Goal: Check status: Verify the current state of an ongoing process or item

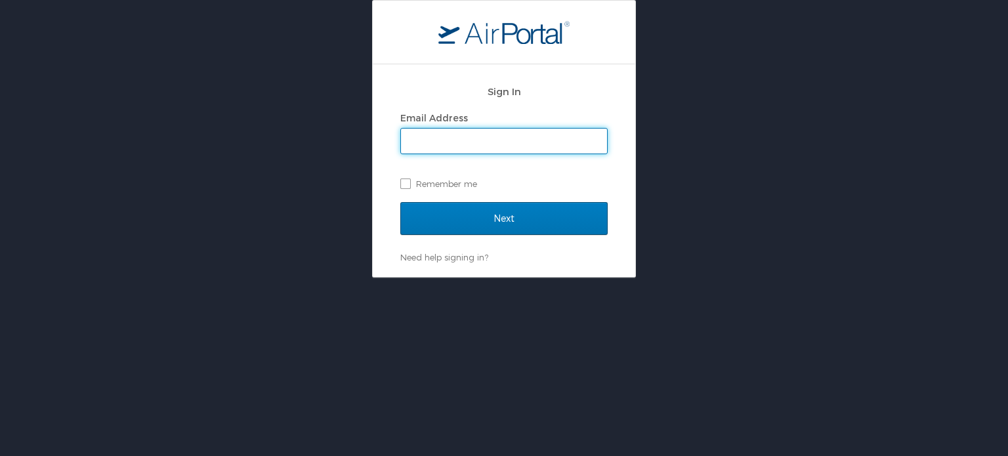
click at [442, 146] on input "Email Address" at bounding box center [504, 141] width 206 height 25
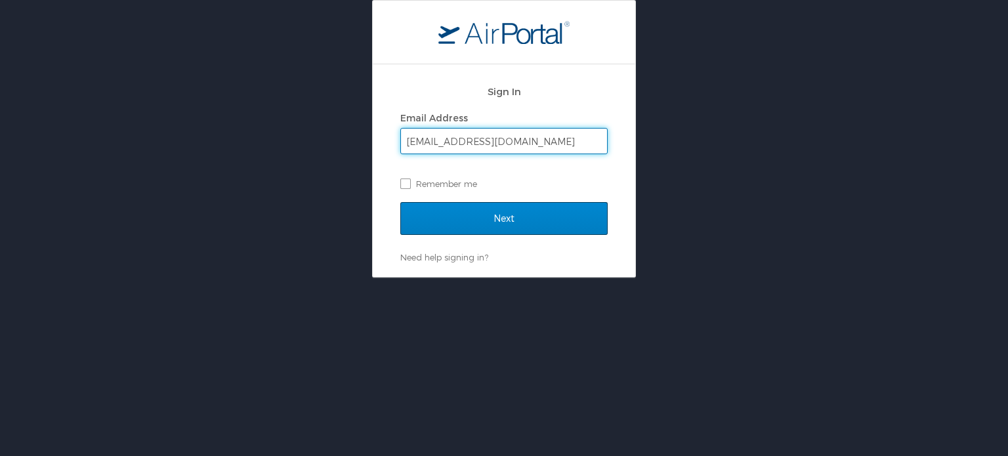
type input "[EMAIL_ADDRESS][DOMAIN_NAME]"
click at [480, 213] on input "Next" at bounding box center [503, 218] width 207 height 33
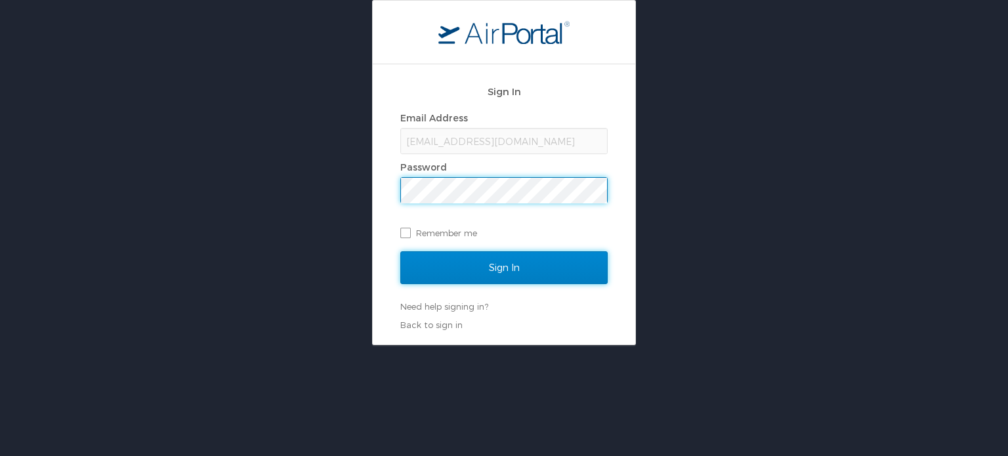
click at [543, 272] on input "Sign In" at bounding box center [503, 267] width 207 height 33
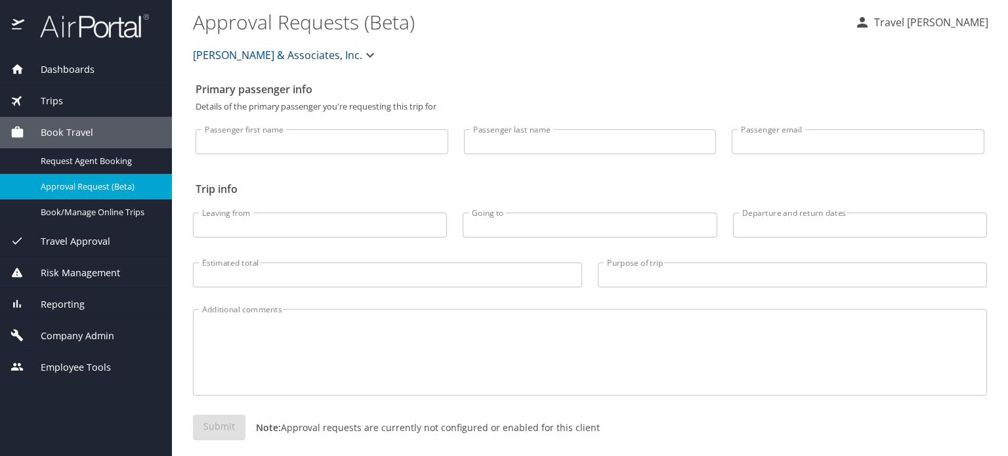
select select "US"
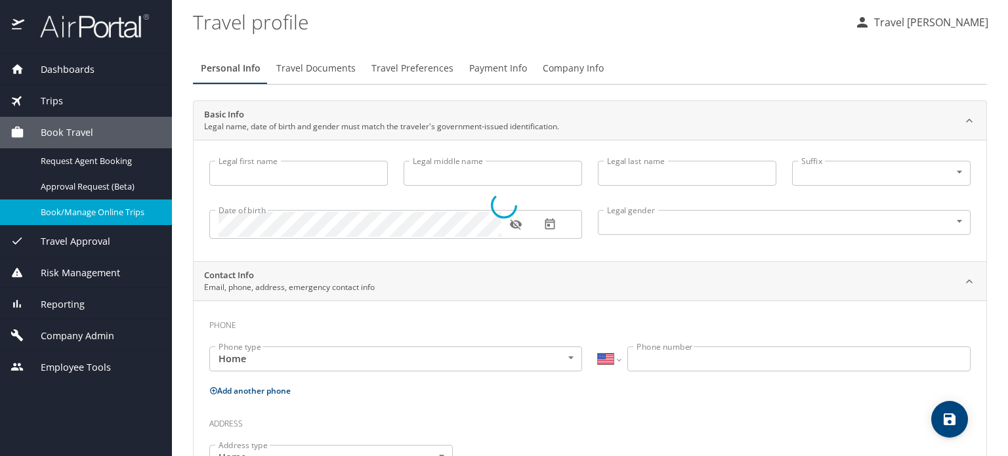
type input "Travel"
type input "Gromelski"
type input "Undisclosed"
select select "US"
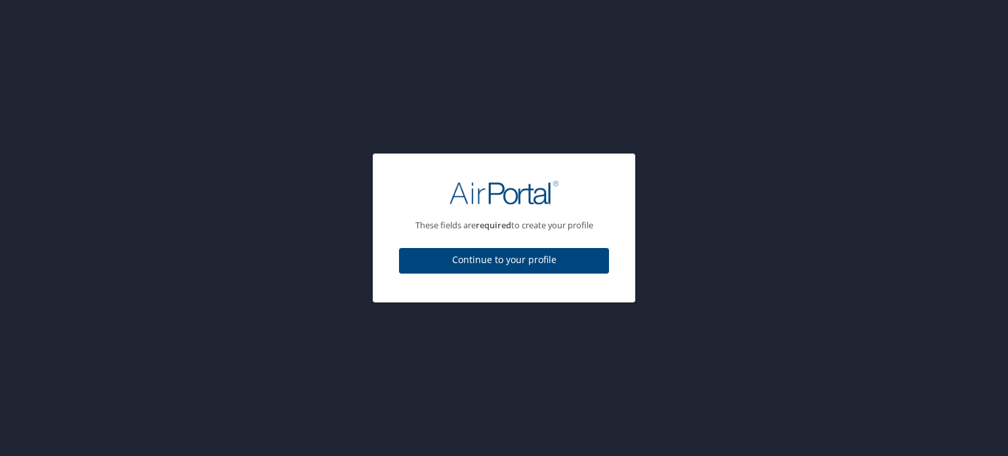
click at [506, 261] on span "Continue to your profile" at bounding box center [503, 260] width 189 height 16
select select "US"
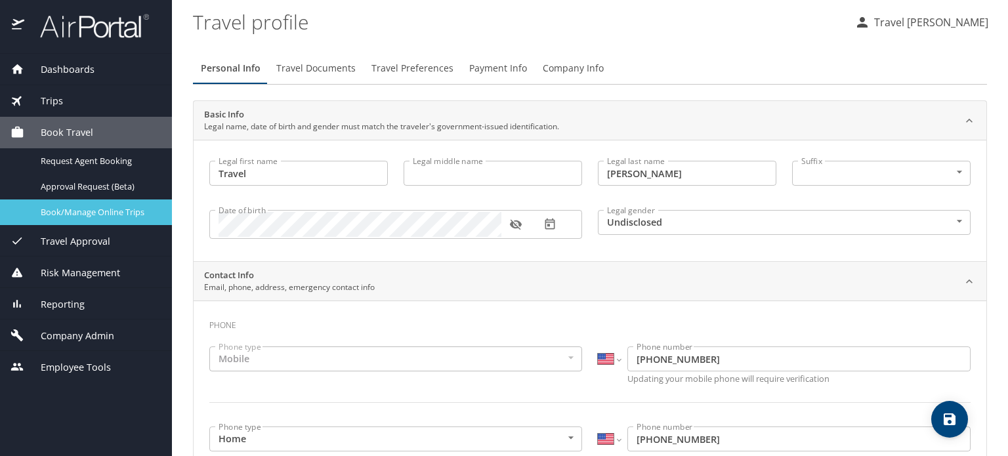
click at [115, 217] on span "Book/Manage Online Trips" at bounding box center [98, 212] width 115 height 12
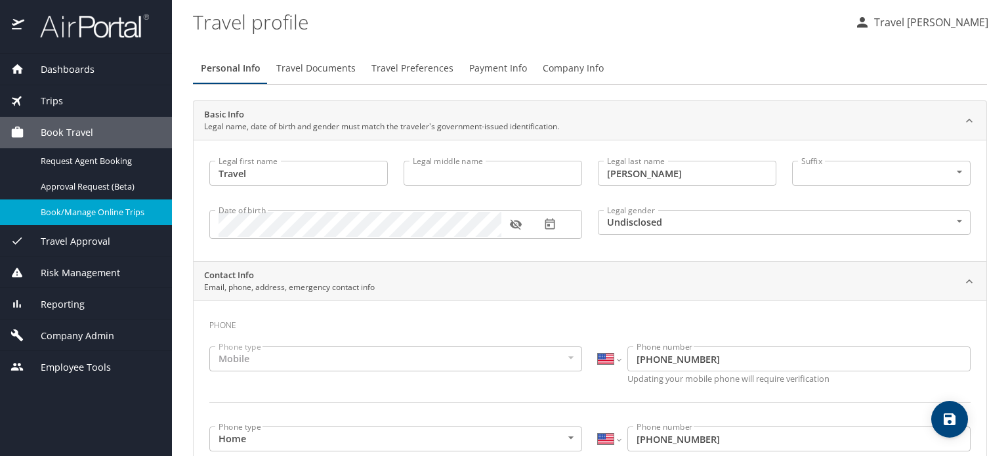
click at [67, 69] on span "Dashboards" at bounding box center [59, 69] width 70 height 14
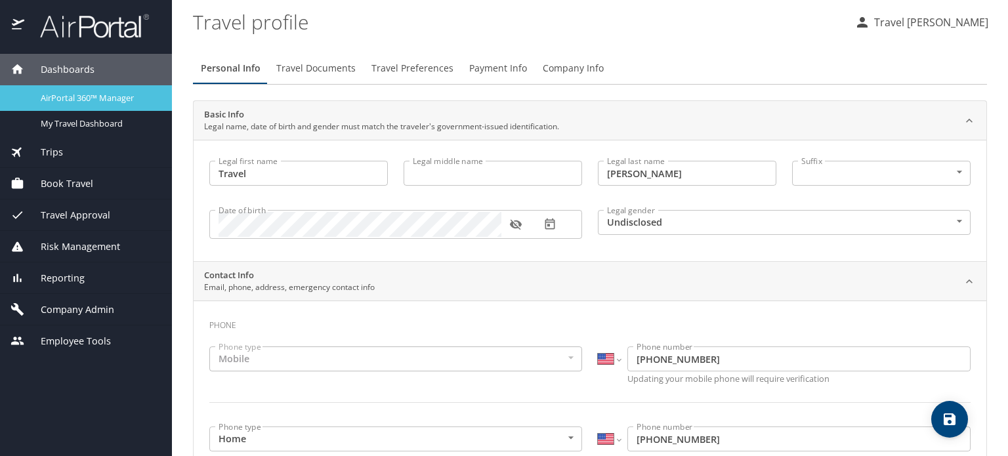
click at [63, 96] on span "AirPortal 360™ Manager" at bounding box center [98, 98] width 115 height 12
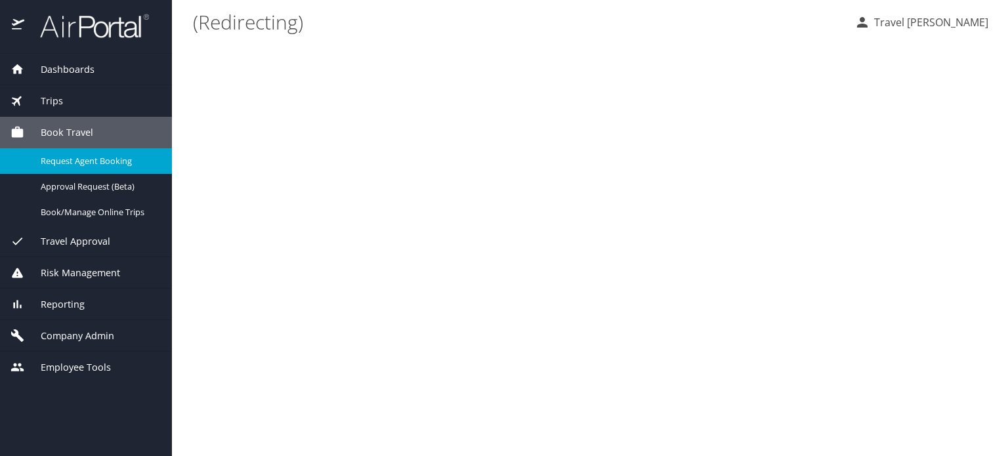
select select "US"
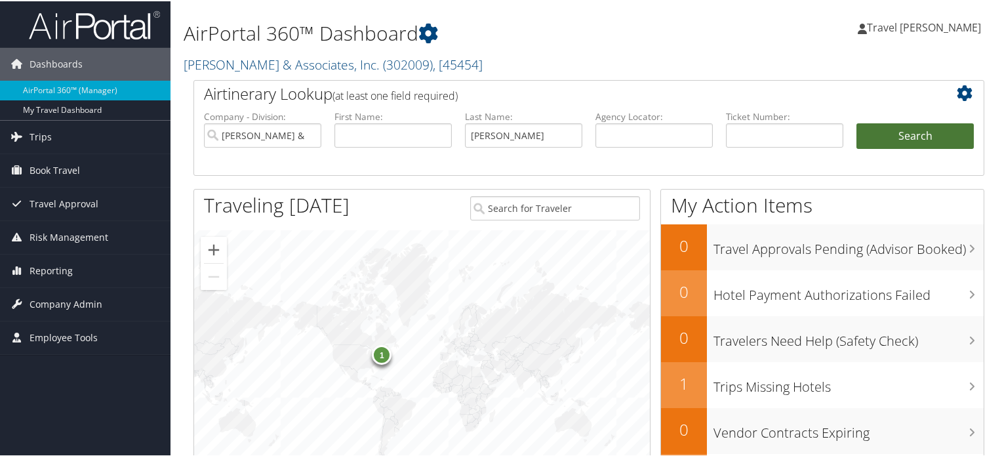
type input "[PERSON_NAME]"
click at [905, 140] on button "Search" at bounding box center [915, 135] width 117 height 26
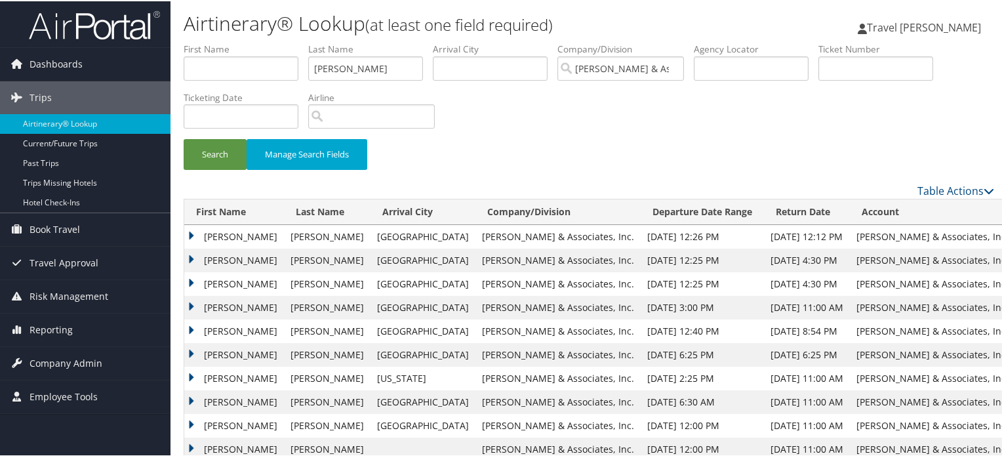
click at [189, 234] on td "[PERSON_NAME]" at bounding box center [234, 236] width 100 height 24
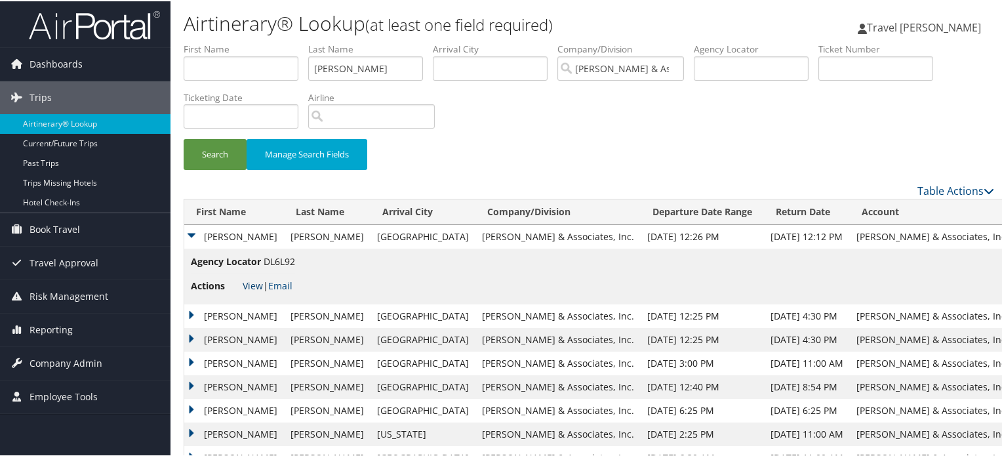
click at [258, 283] on link "View" at bounding box center [253, 284] width 20 height 12
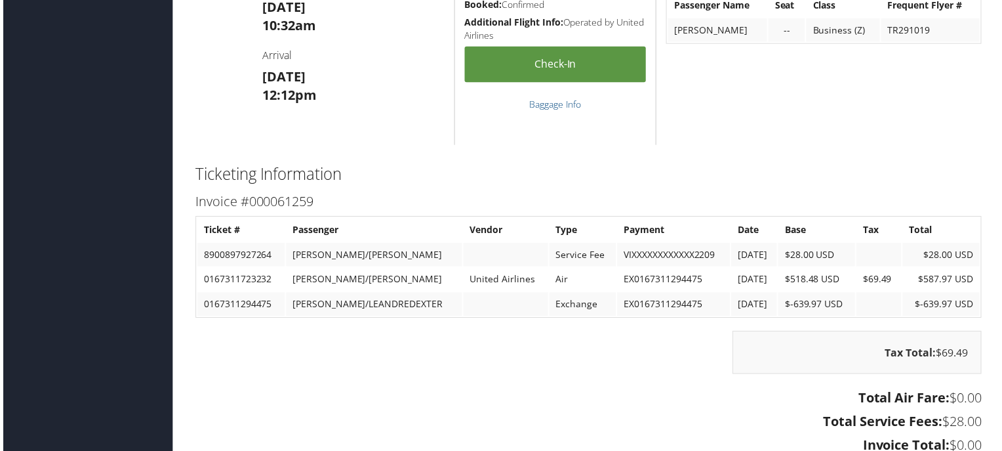
scroll to position [1050, 0]
